Goal: Complete application form

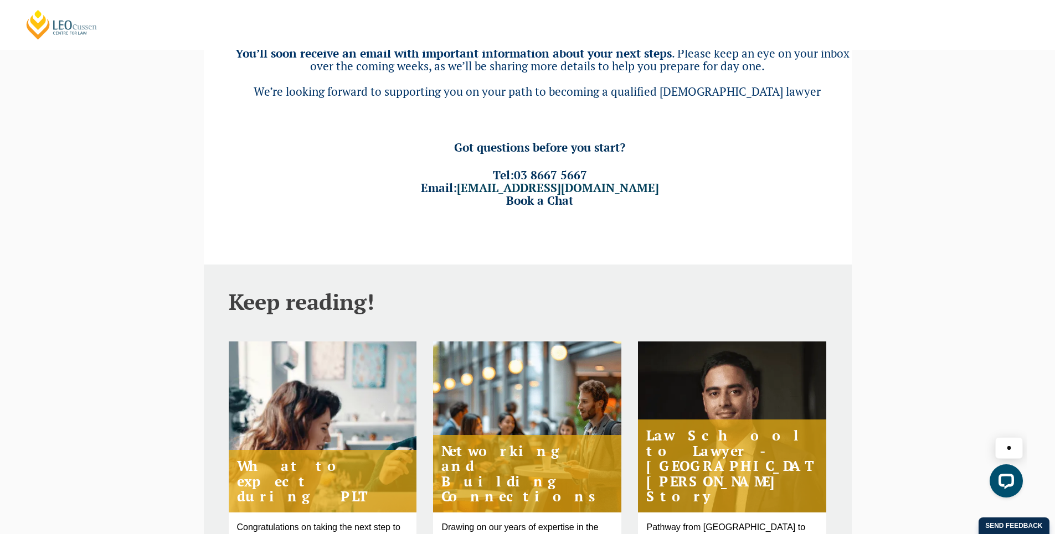
scroll to position [275, 0]
